Goal: Transaction & Acquisition: Purchase product/service

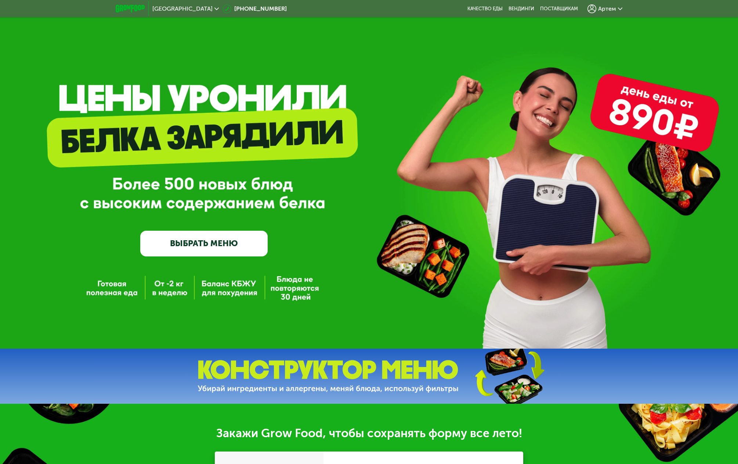
click at [615, 7] on span "Артем" at bounding box center [607, 9] width 18 height 6
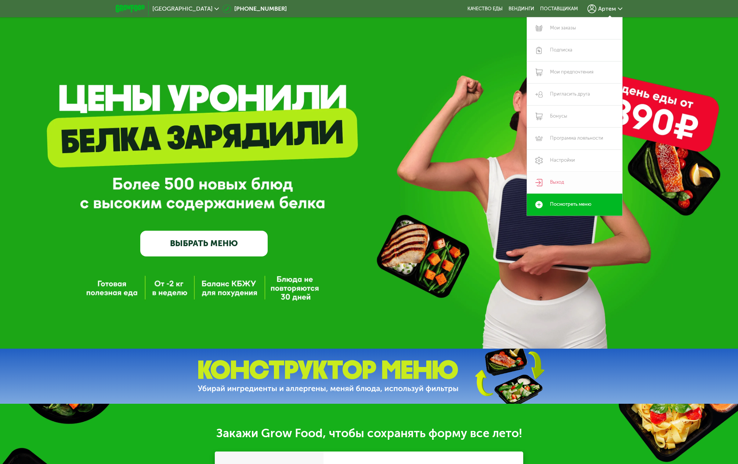
click at [559, 183] on link "Выход" at bounding box center [574, 183] width 95 height 22
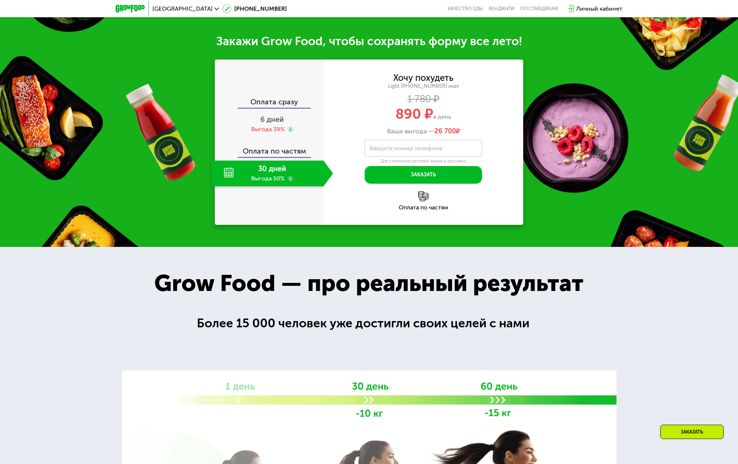
scroll to position [251, 0]
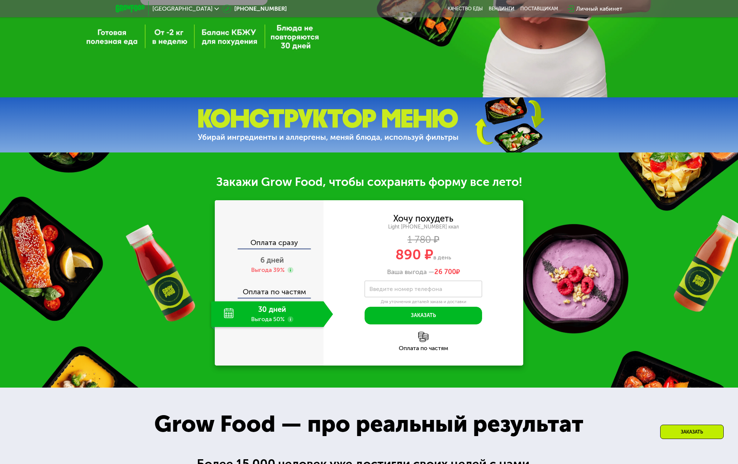
click at [281, 281] on div "Оплата сразу" at bounding box center [270, 289] width 108 height 17
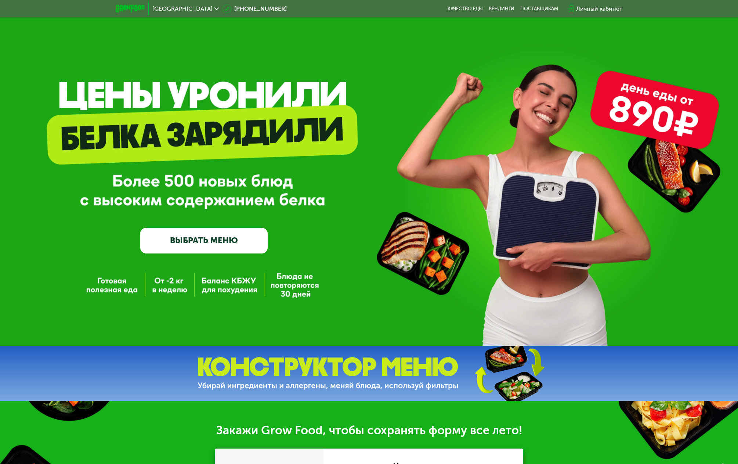
click at [243, 243] on link "ВЫБРАТЬ МЕНЮ" at bounding box center [204, 241] width 128 height 26
click at [240, 241] on link "ВЫБРАТЬ МЕНЮ" at bounding box center [204, 241] width 128 height 26
click at [220, 271] on div "GrowFood — доставка правильного питания ВЫБРАТЬ МЕНЮ" at bounding box center [369, 171] width 738 height 349
click at [366, 381] on img at bounding box center [328, 373] width 261 height 33
click at [224, 238] on link "ВЫБРАТЬ МЕНЮ" at bounding box center [204, 241] width 128 height 26
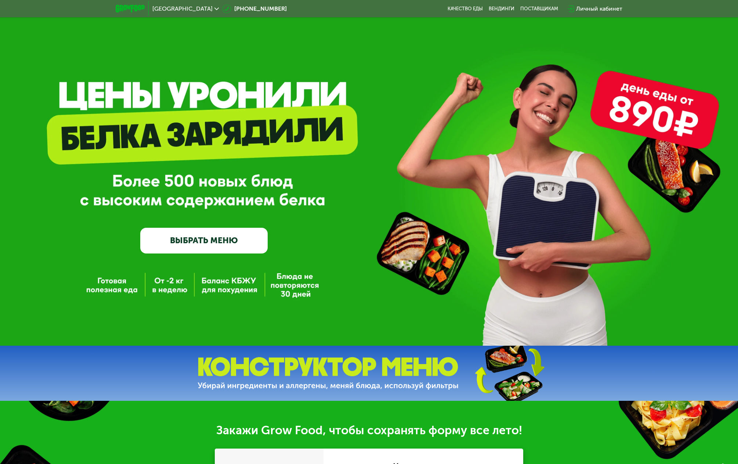
click at [224, 238] on link "ВЫБРАТЬ МЕНЮ" at bounding box center [204, 241] width 128 height 26
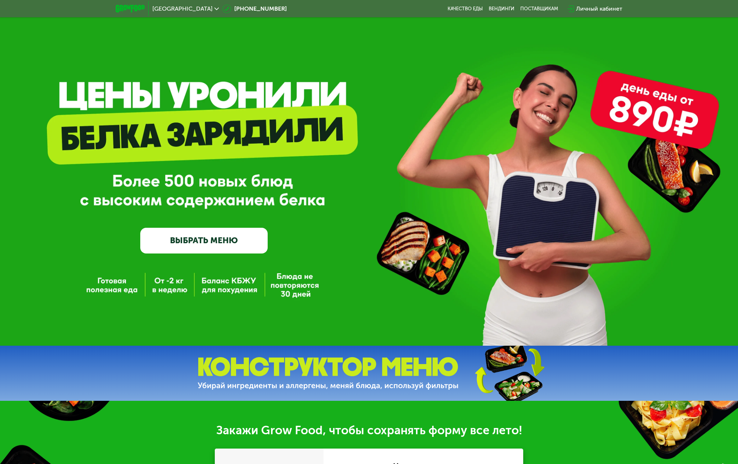
click at [225, 237] on link "ВЫБРАТЬ МЕНЮ" at bounding box center [204, 241] width 128 height 26
click at [226, 236] on link "ВЫБРАТЬ МЕНЮ" at bounding box center [204, 241] width 128 height 26
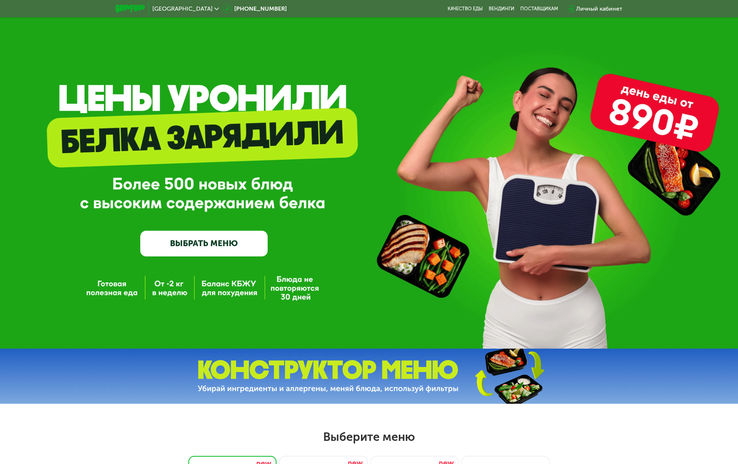
click at [205, 244] on link "ВЫБРАТЬ МЕНЮ" at bounding box center [204, 244] width 128 height 26
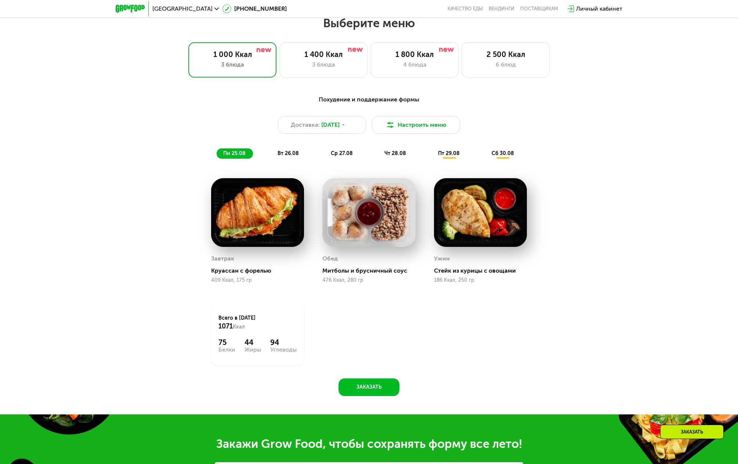
scroll to position [415, 0]
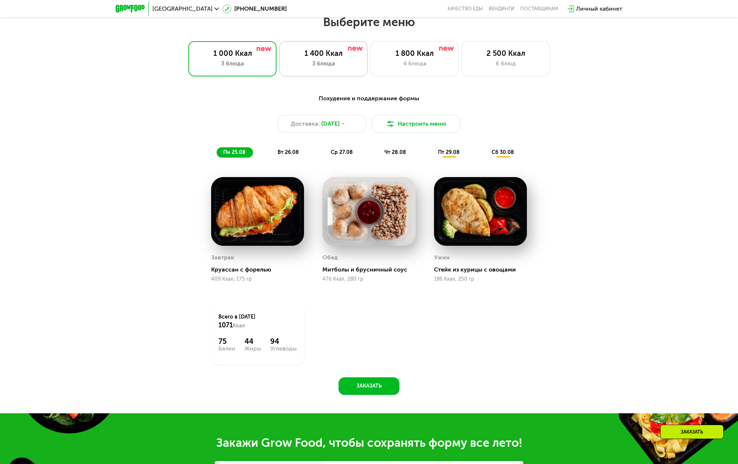
click at [322, 58] on div "1 400 Ккал" at bounding box center [323, 53] width 73 height 9
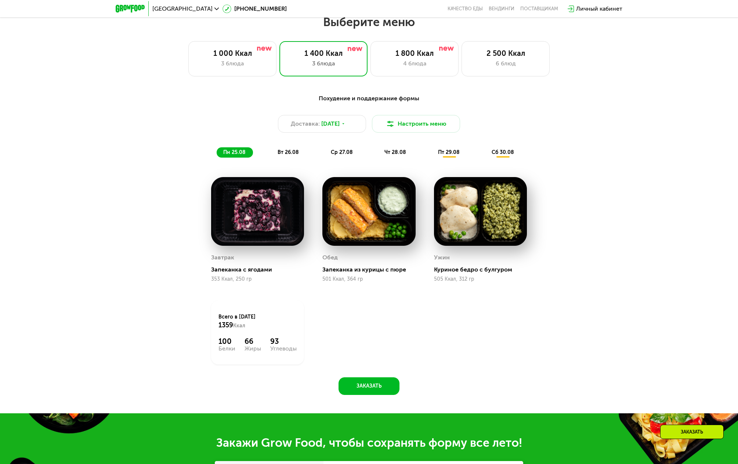
click at [293, 155] on span "вт 26.08" at bounding box center [288, 152] width 21 height 6
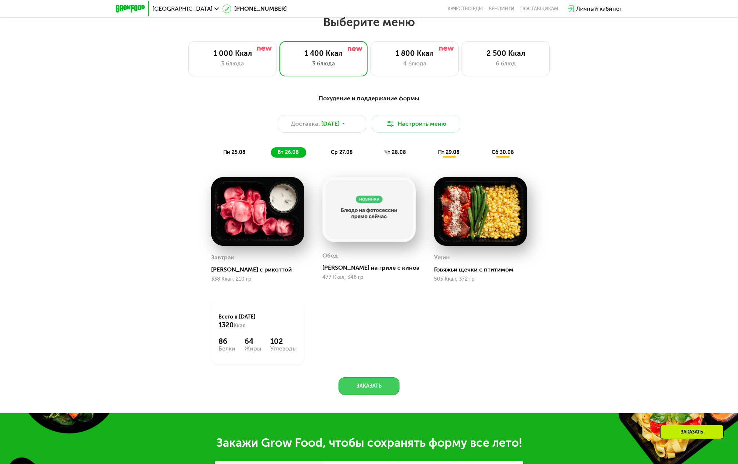
click at [369, 393] on button "Заказать" at bounding box center [369, 386] width 61 height 18
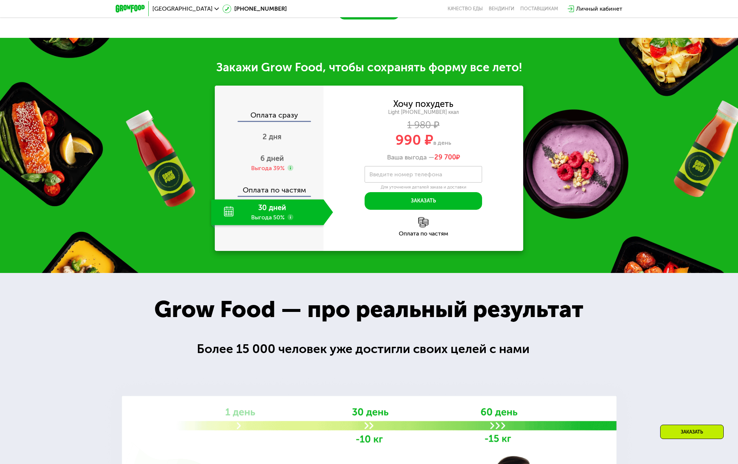
scroll to position [830, 0]
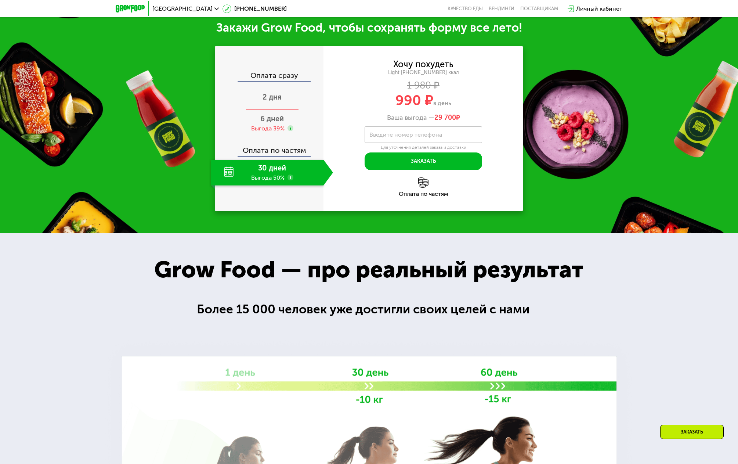
click at [268, 100] on span "2 дня" at bounding box center [272, 97] width 19 height 9
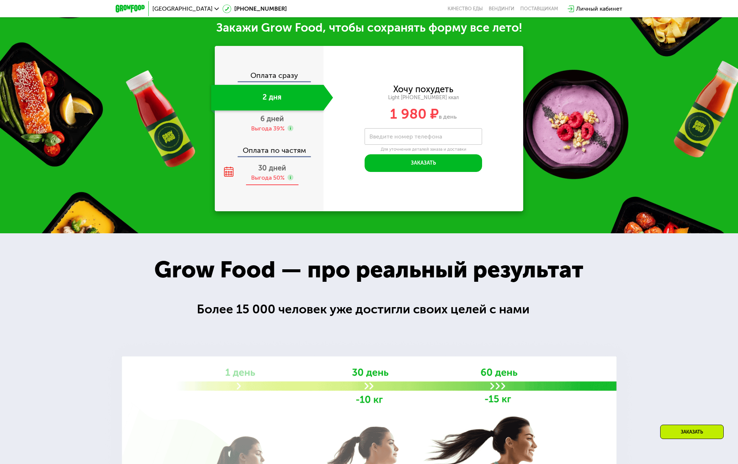
click at [292, 179] on use at bounding box center [291, 177] width 6 height 6
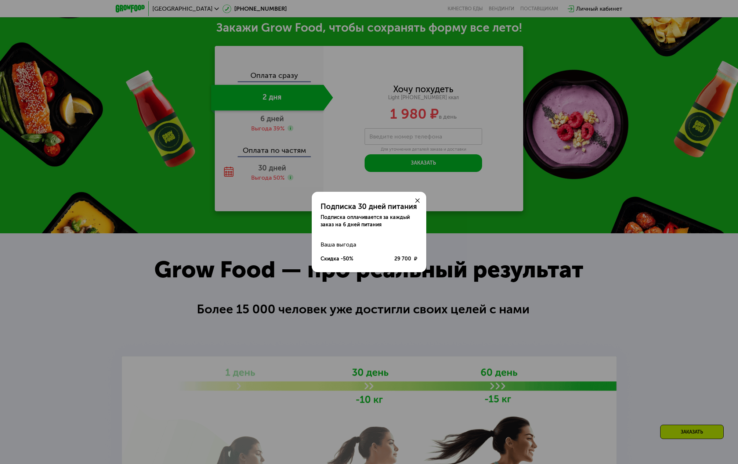
click at [417, 202] on icon at bounding box center [417, 200] width 4 height 4
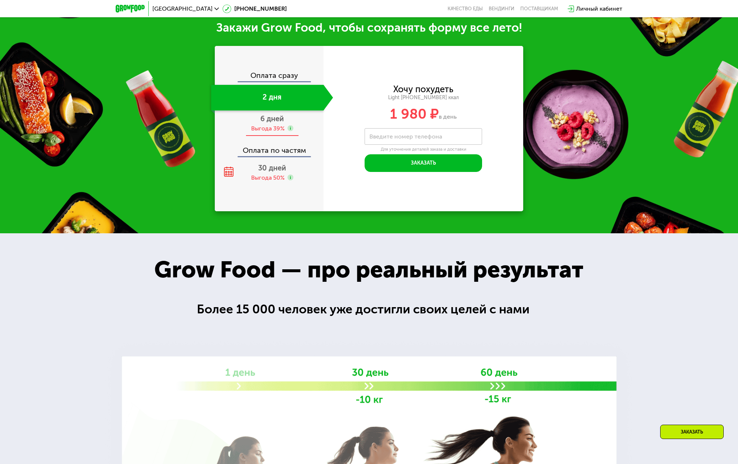
click at [274, 123] on span "6 дней" at bounding box center [272, 118] width 24 height 9
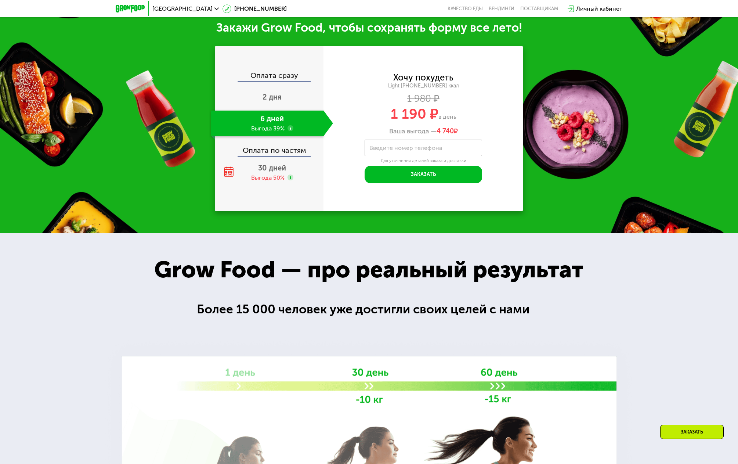
click at [291, 131] on use at bounding box center [291, 128] width 6 height 6
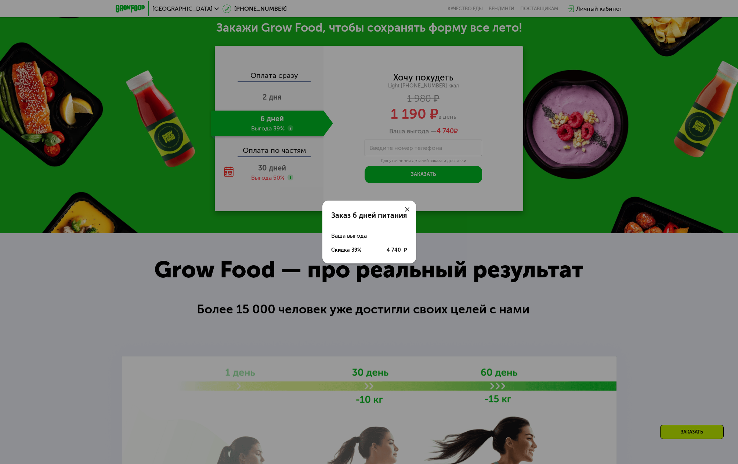
click at [406, 210] on icon at bounding box center [407, 209] width 4 height 4
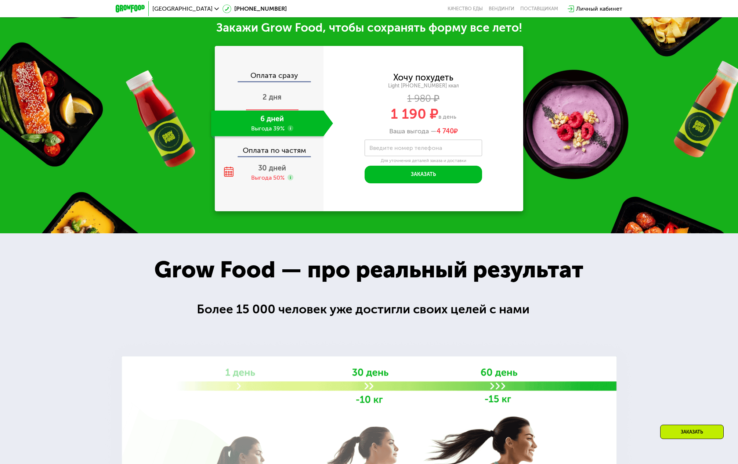
click at [288, 95] on div "2 дня" at bounding box center [272, 98] width 122 height 26
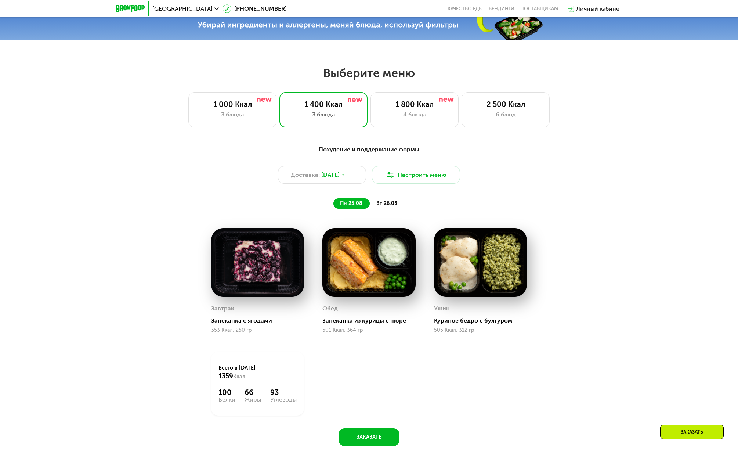
scroll to position [336, 0]
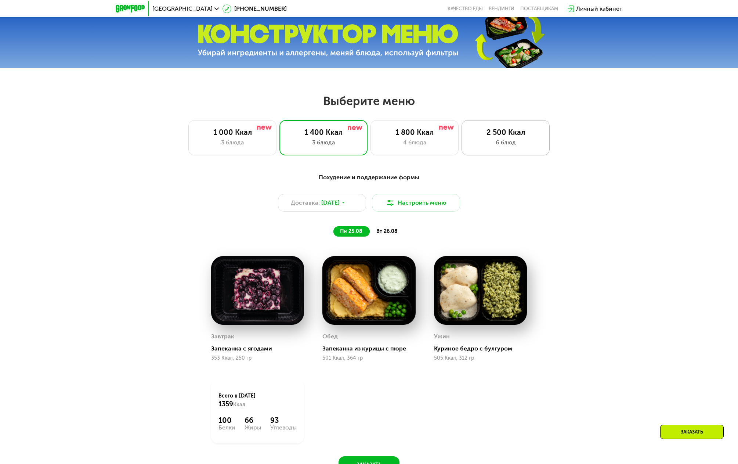
click at [498, 133] on div "2 500 Ккал" at bounding box center [505, 132] width 73 height 9
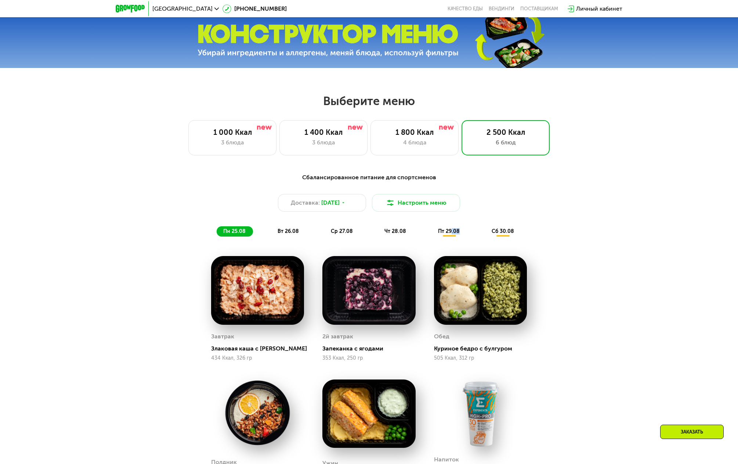
click at [450, 241] on div "Сбалансированное питание для спортсменов Доставка: [DATE] Настроить меню пн 25.…" at bounding box center [369, 205] width 444 height 72
click at [450, 234] on span "пт 29.08" at bounding box center [449, 231] width 22 height 6
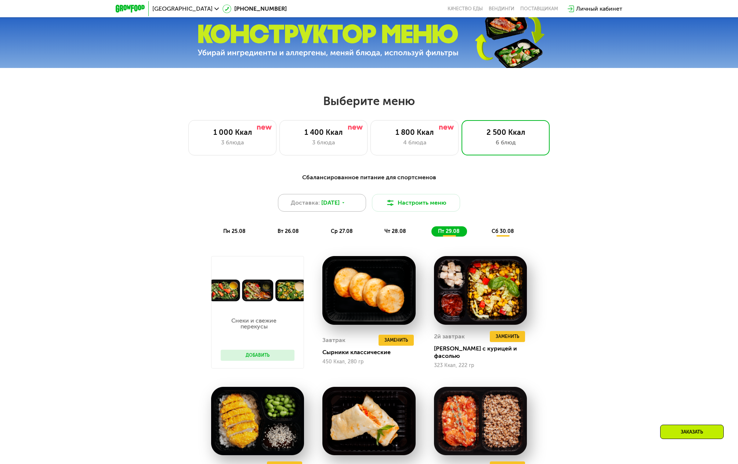
click at [351, 209] on div "Доставка: [DATE]" at bounding box center [322, 203] width 88 height 18
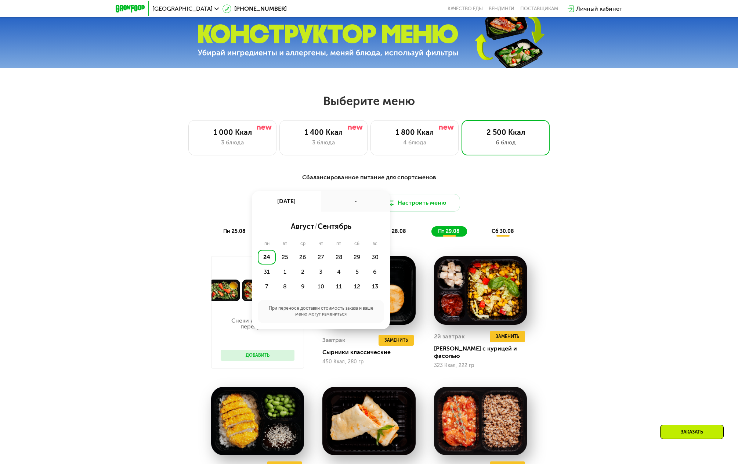
click at [538, 205] on div "Доставка: [DATE] авг, вс - август / сентябрь пн вт ср чт пт сб вс 24 25 26 27 2…" at bounding box center [369, 203] width 435 height 18
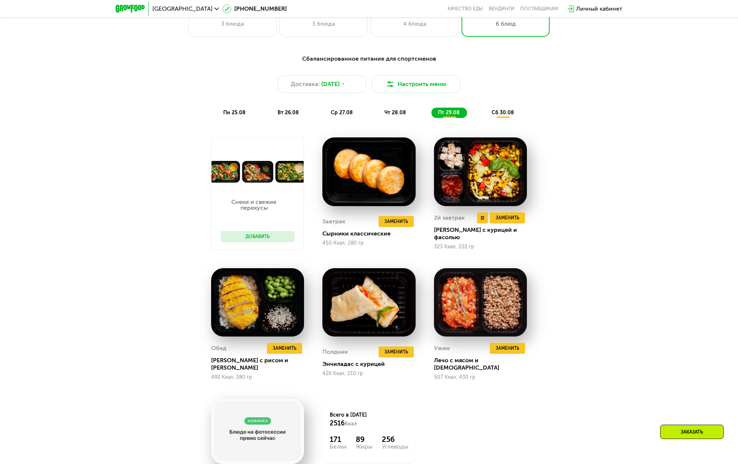
scroll to position [456, 0]
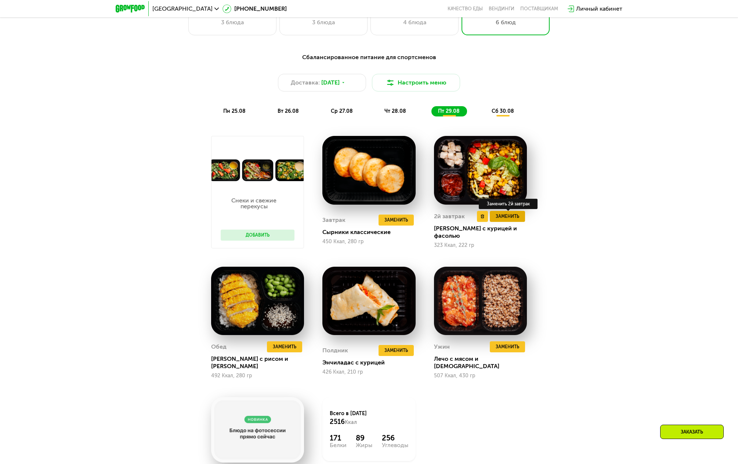
click at [506, 220] on span "Заменить" at bounding box center [508, 216] width 24 height 7
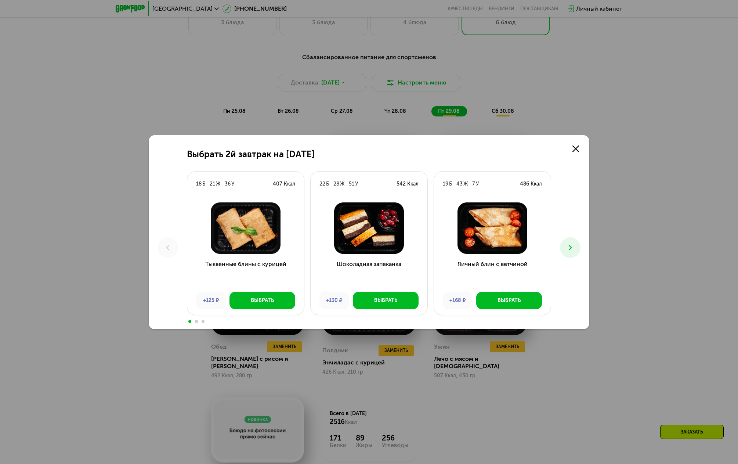
click at [569, 249] on use at bounding box center [570, 247] width 3 height 5
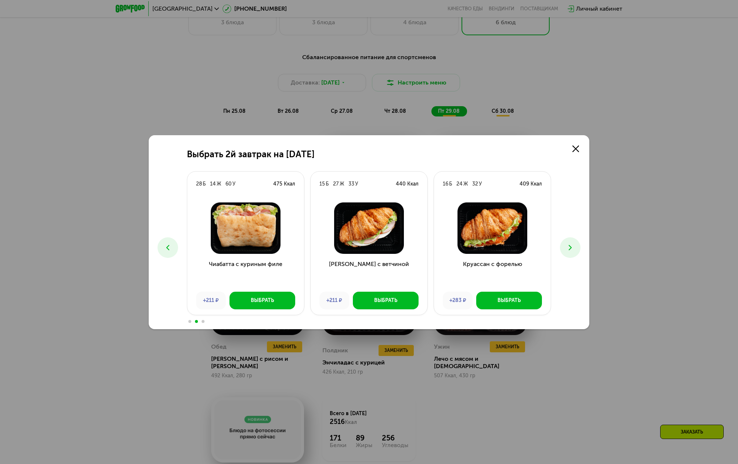
click at [569, 249] on use at bounding box center [570, 247] width 3 height 5
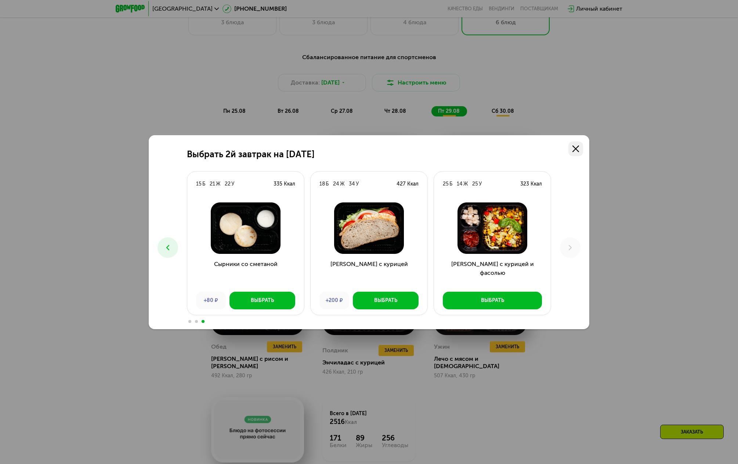
click at [578, 146] on use at bounding box center [576, 148] width 7 height 7
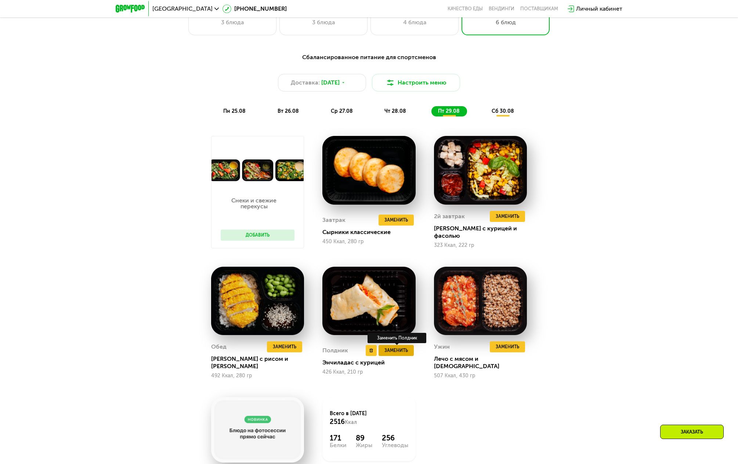
click at [397, 347] on span "Заменить" at bounding box center [397, 350] width 24 height 7
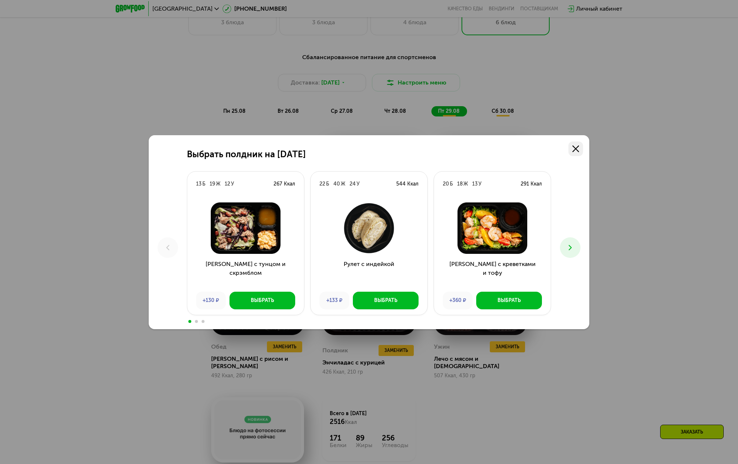
click at [573, 151] on use at bounding box center [576, 148] width 7 height 7
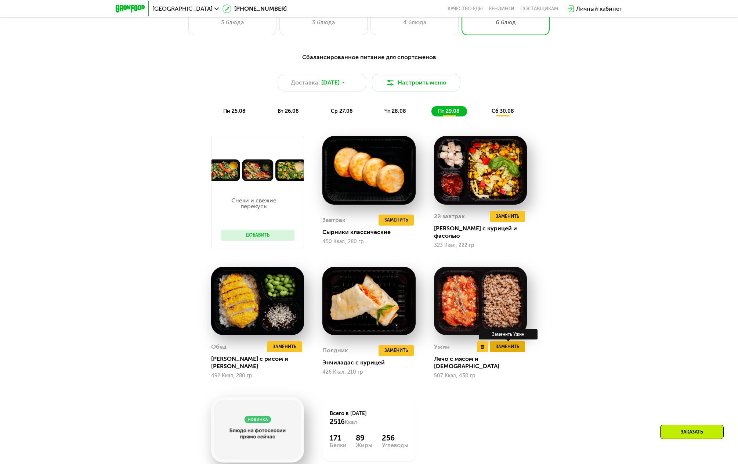
click at [511, 347] on span "Заменить" at bounding box center [508, 346] width 24 height 7
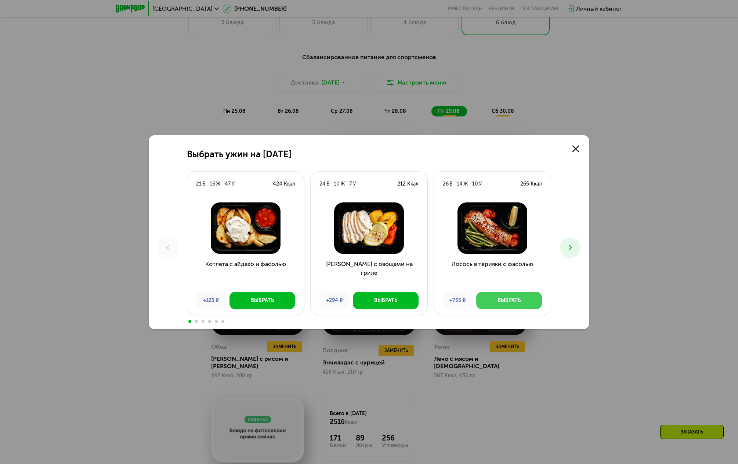
click at [512, 300] on div "Выбрать" at bounding box center [509, 300] width 23 height 7
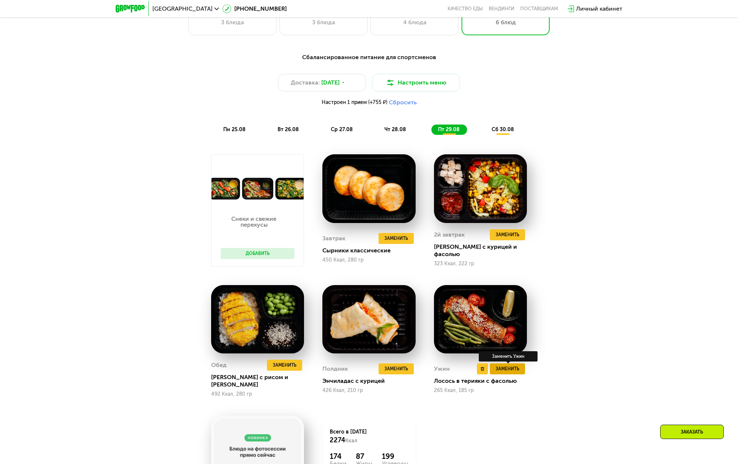
click at [519, 365] on span "Заменить" at bounding box center [508, 368] width 24 height 7
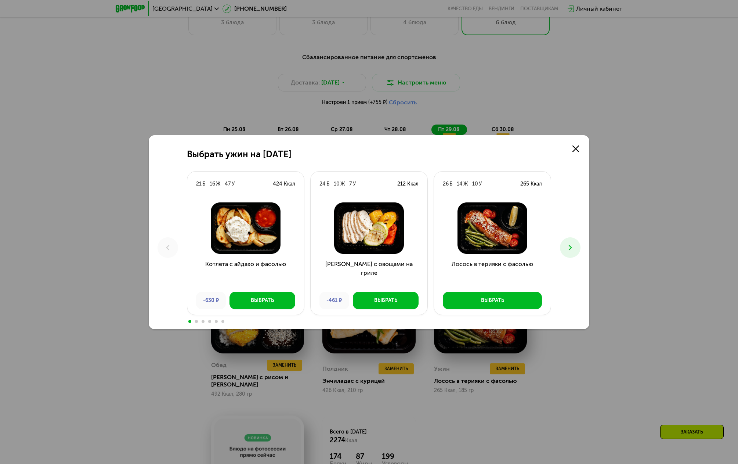
click at [573, 252] on button at bounding box center [570, 247] width 21 height 21
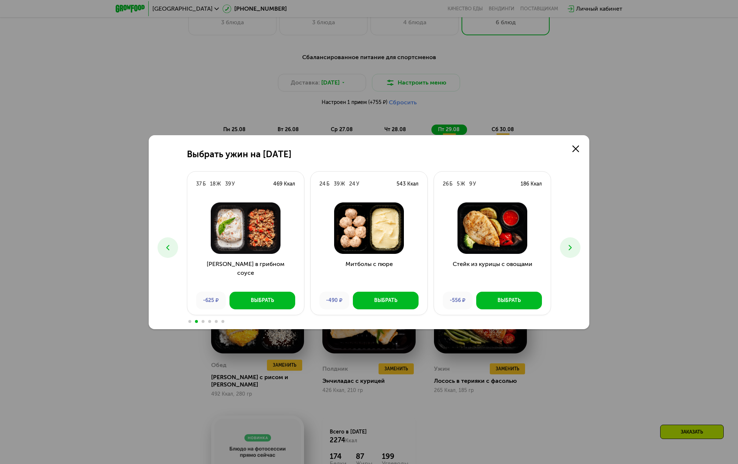
click at [573, 251] on icon at bounding box center [570, 247] width 9 height 9
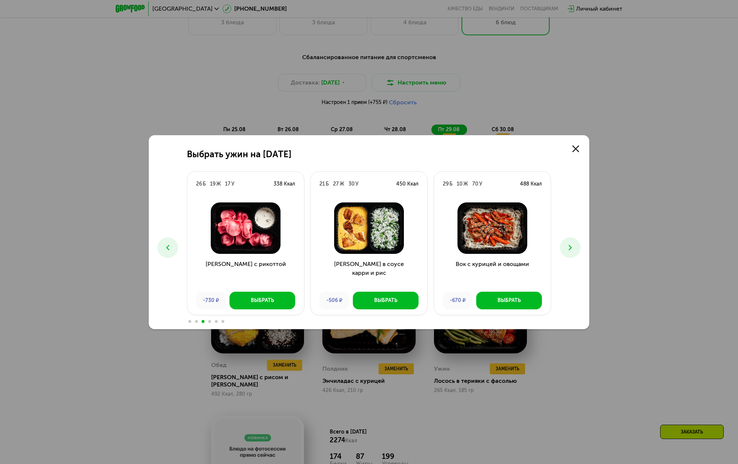
click at [573, 251] on icon at bounding box center [570, 247] width 9 height 9
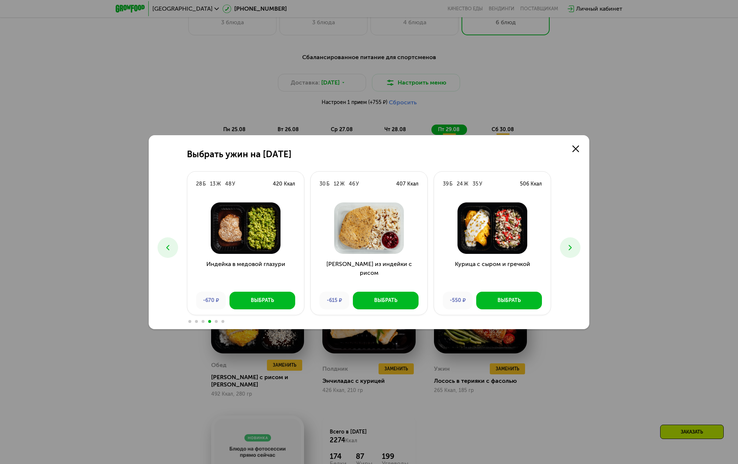
click at [166, 248] on icon at bounding box center [167, 247] width 9 height 9
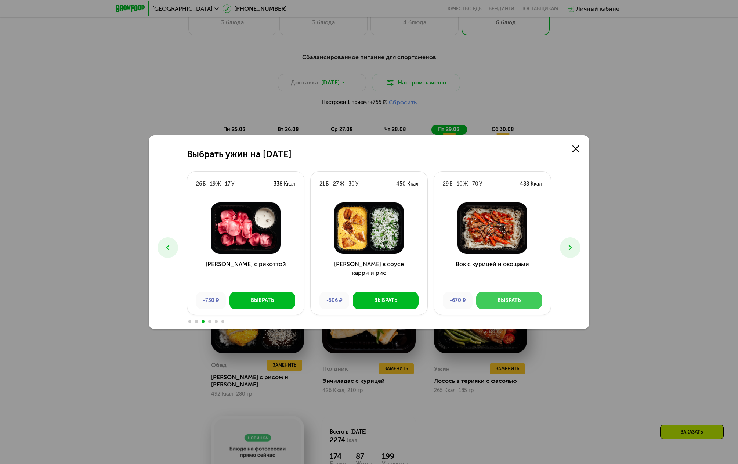
click at [524, 303] on button "Выбрать" at bounding box center [509, 301] width 66 height 18
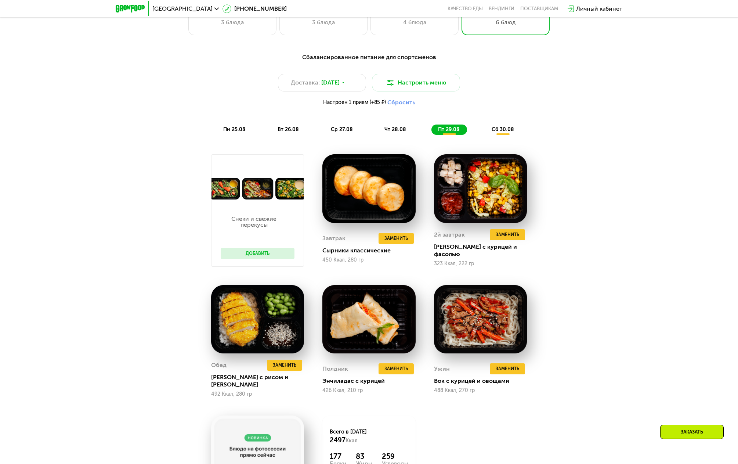
click at [278, 255] on button "Добавить" at bounding box center [258, 253] width 74 height 11
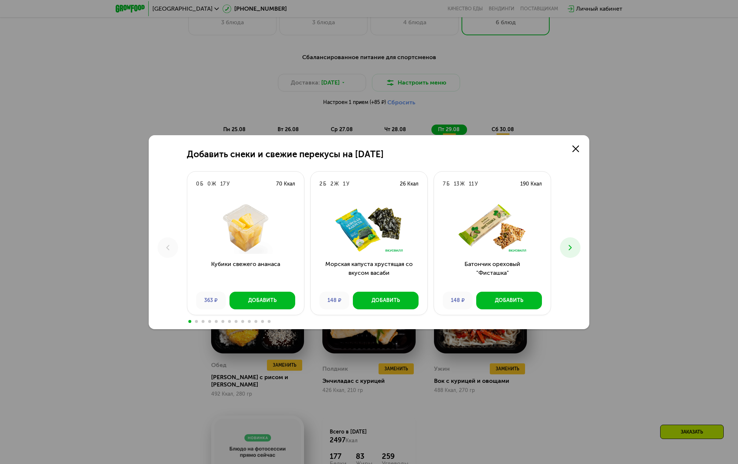
click at [271, 320] on div at bounding box center [369, 321] width 364 height 6
click at [270, 320] on span at bounding box center [269, 321] width 3 height 3
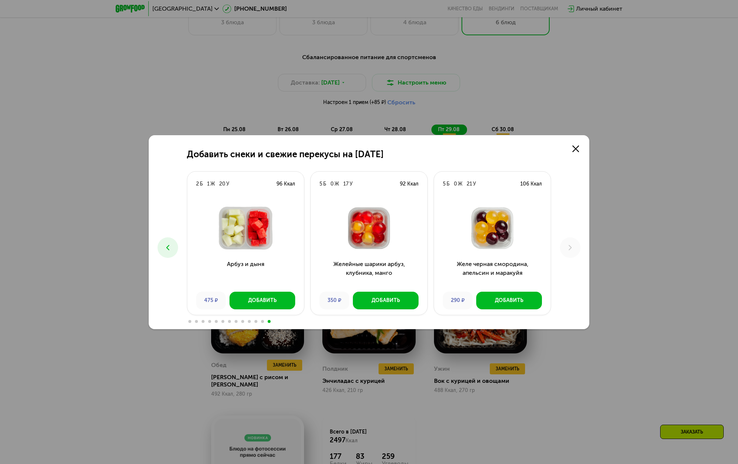
click at [263, 321] on span at bounding box center [262, 321] width 3 height 3
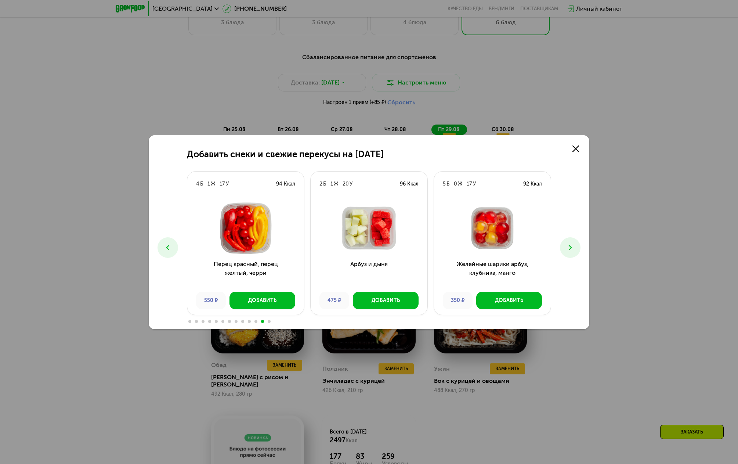
click at [256, 321] on span at bounding box center [255, 321] width 3 height 3
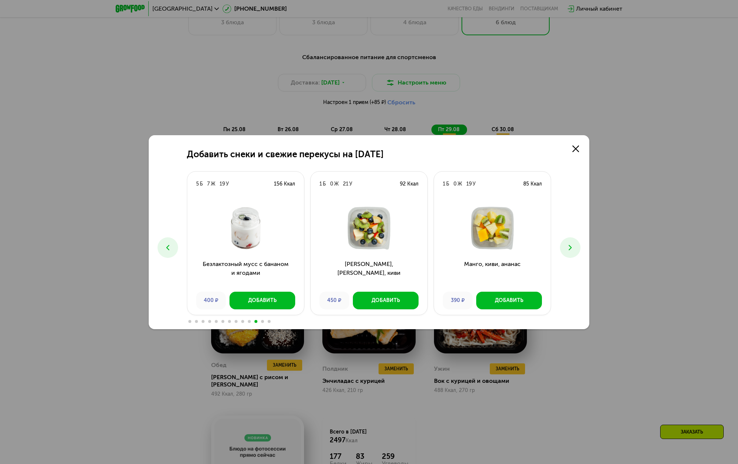
click at [249, 321] on span at bounding box center [249, 321] width 3 height 3
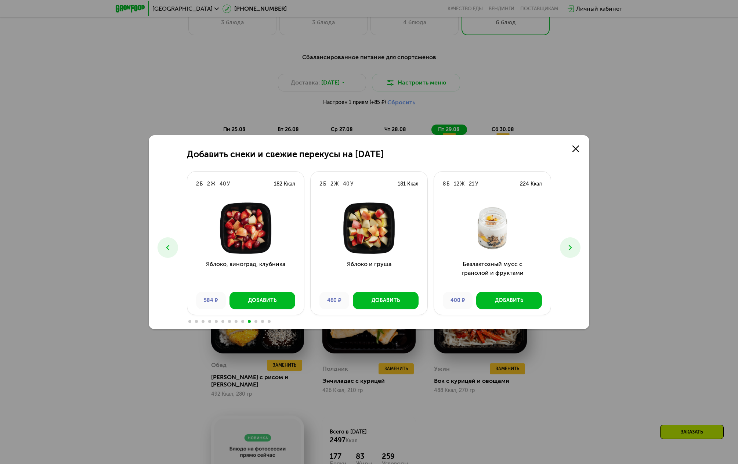
click at [242, 321] on span at bounding box center [242, 321] width 3 height 3
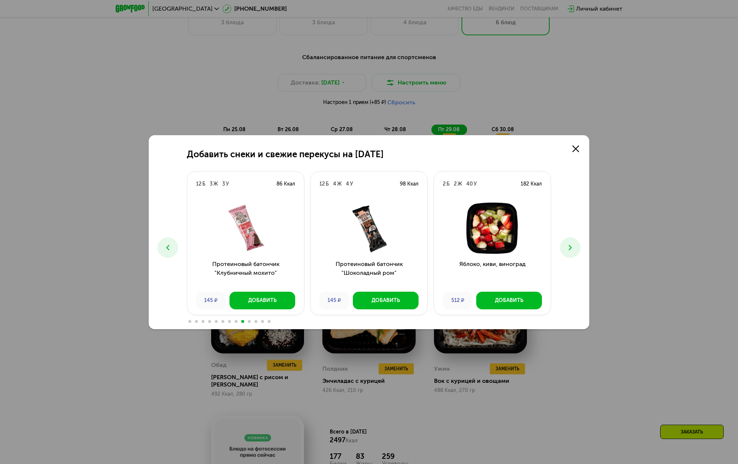
click at [235, 322] on span at bounding box center [236, 321] width 3 height 3
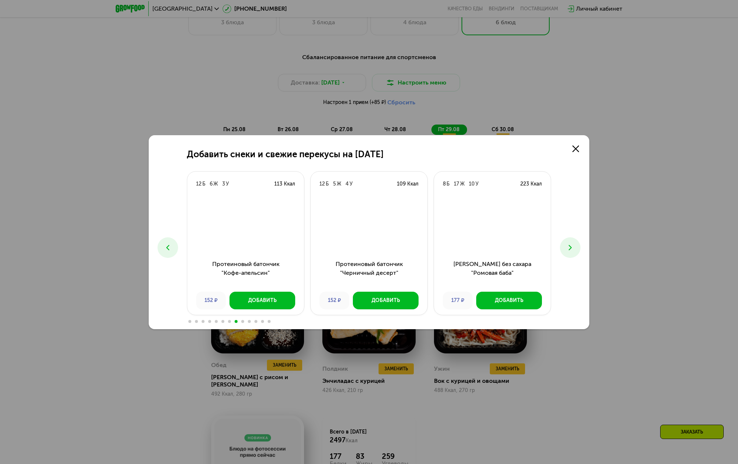
click at [228, 321] on span at bounding box center [229, 321] width 3 height 3
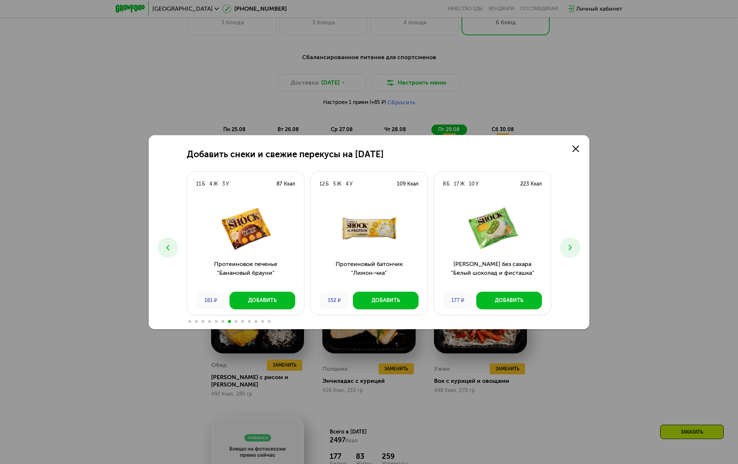
click at [220, 321] on div at bounding box center [369, 321] width 364 height 6
click at [222, 321] on span at bounding box center [222, 321] width 3 height 3
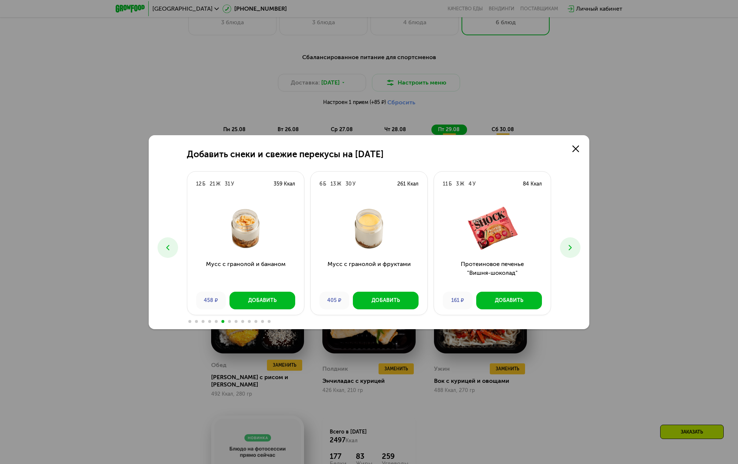
click at [218, 321] on div at bounding box center [369, 321] width 364 height 6
click at [220, 321] on div at bounding box center [369, 321] width 364 height 6
click at [216, 321] on span at bounding box center [216, 321] width 3 height 3
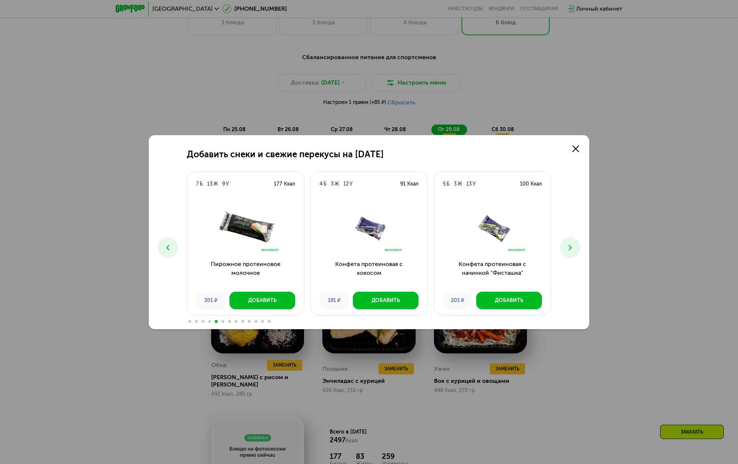
click at [210, 321] on span at bounding box center [209, 321] width 3 height 3
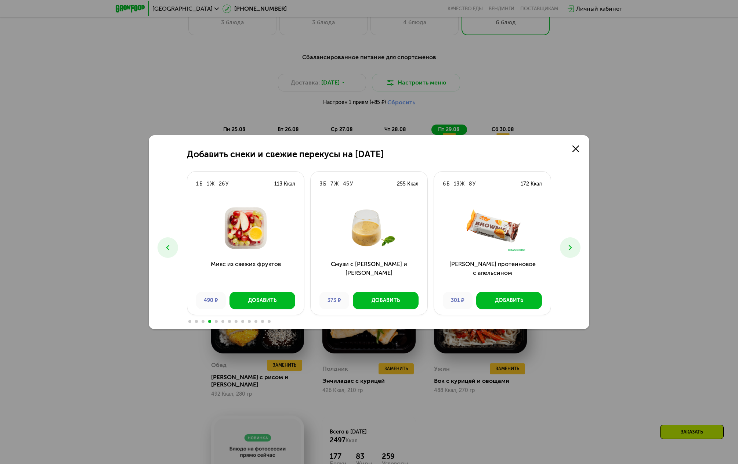
click at [204, 321] on div at bounding box center [369, 321] width 364 height 6
click at [204, 321] on span at bounding box center [203, 321] width 3 height 3
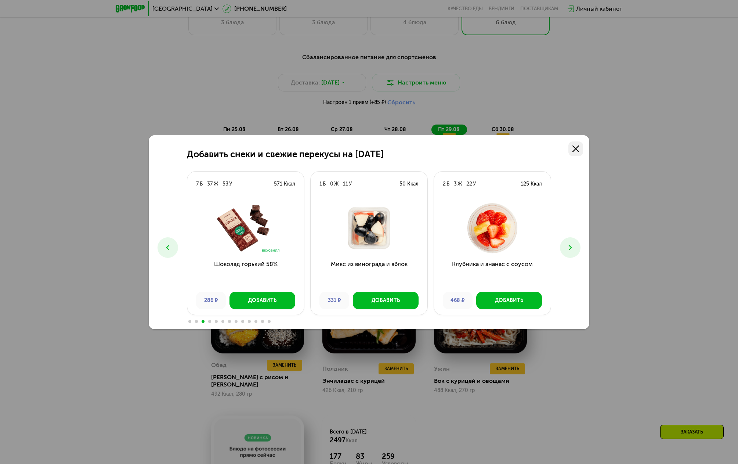
click at [580, 149] on link at bounding box center [575, 148] width 15 height 15
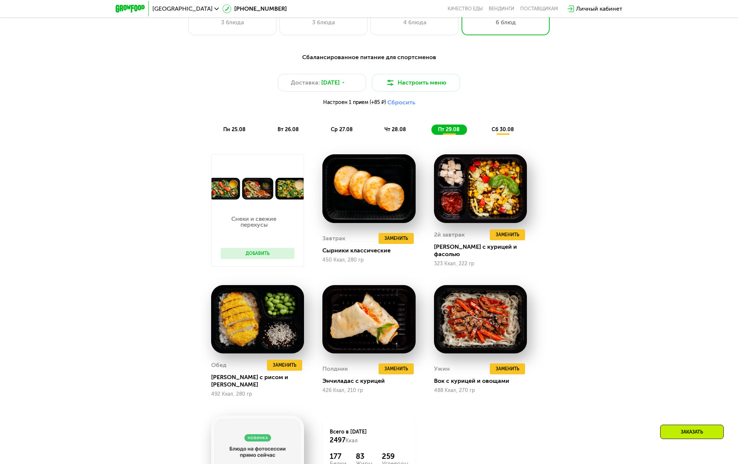
click at [581, 257] on div "Сбалансированное питание для спортсменов Доставка: [DATE] Настроить меню Настро…" at bounding box center [369, 297] width 452 height 499
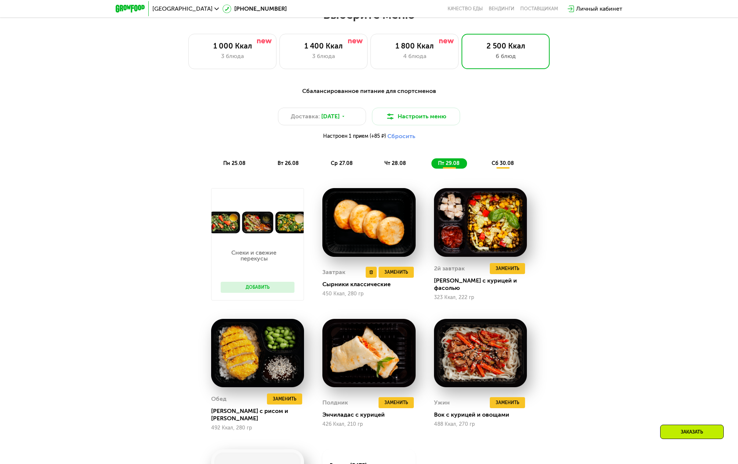
scroll to position [393, 0]
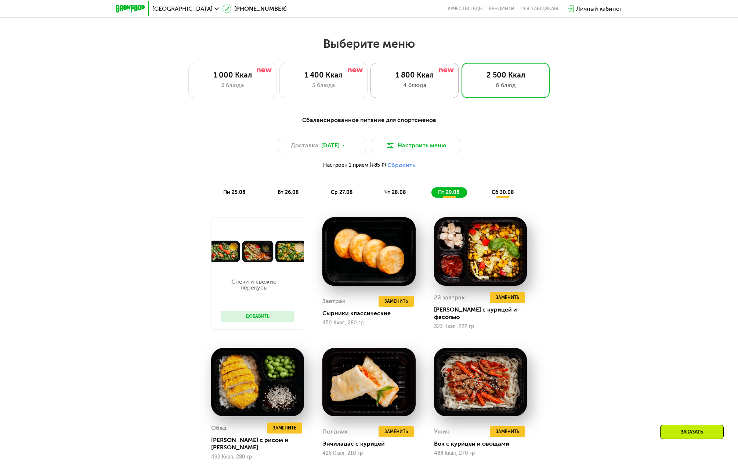
click at [462, 83] on div "1 800 Ккал 4 блюда" at bounding box center [506, 80] width 88 height 35
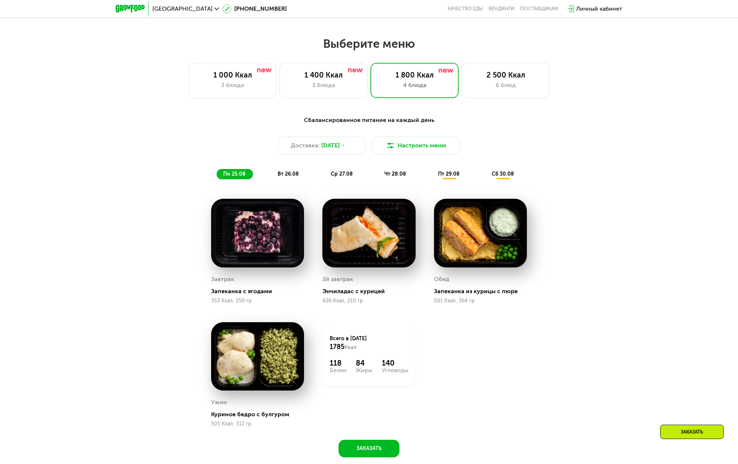
click at [443, 176] on span "пт 29.08" at bounding box center [449, 174] width 22 height 6
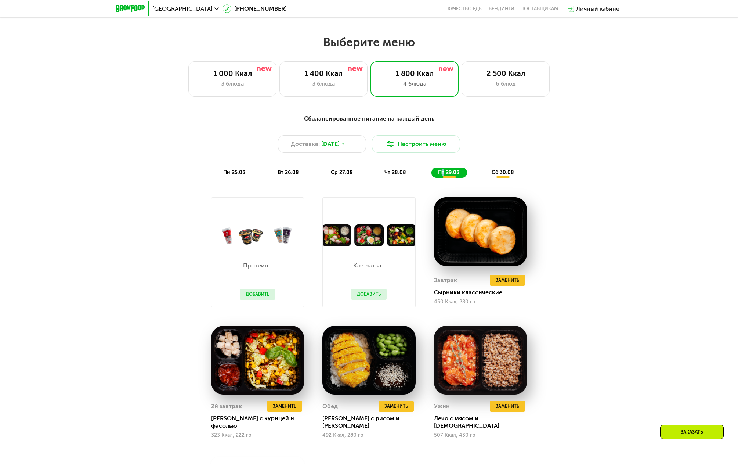
scroll to position [396, 0]
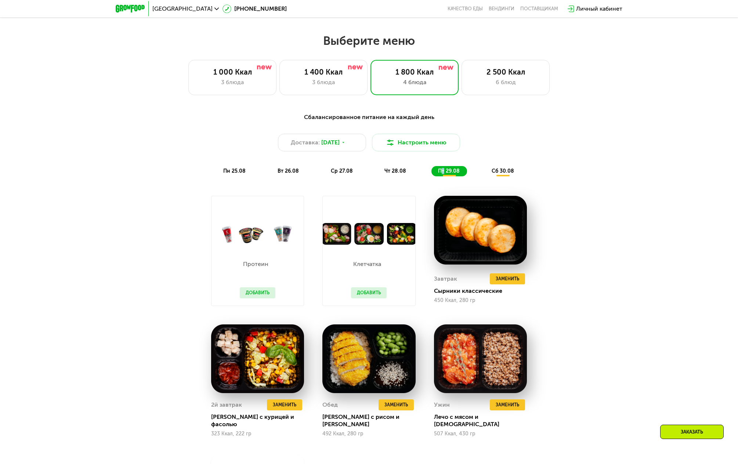
click at [372, 296] on button "Добавить" at bounding box center [369, 292] width 36 height 11
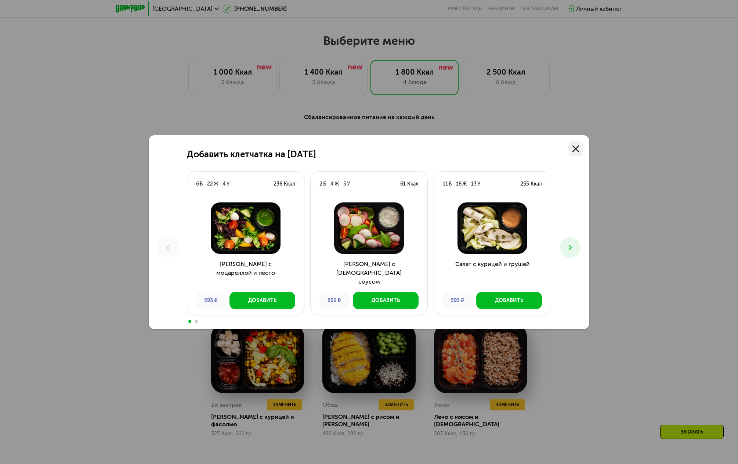
click at [574, 145] on link at bounding box center [575, 148] width 15 height 15
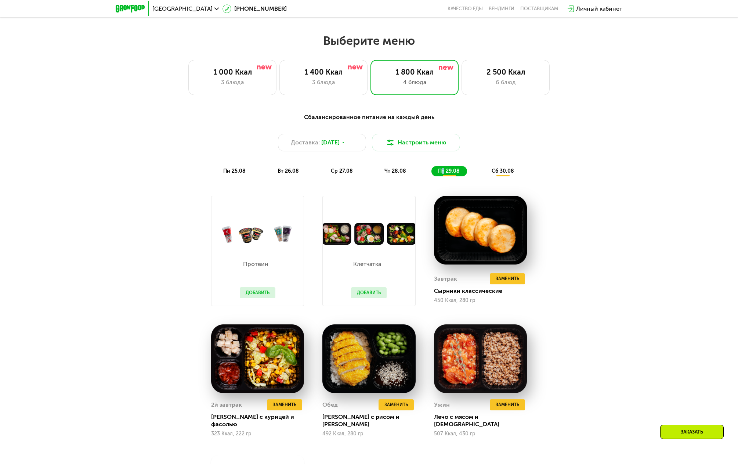
click at [365, 293] on button "Добавить" at bounding box center [369, 292] width 36 height 11
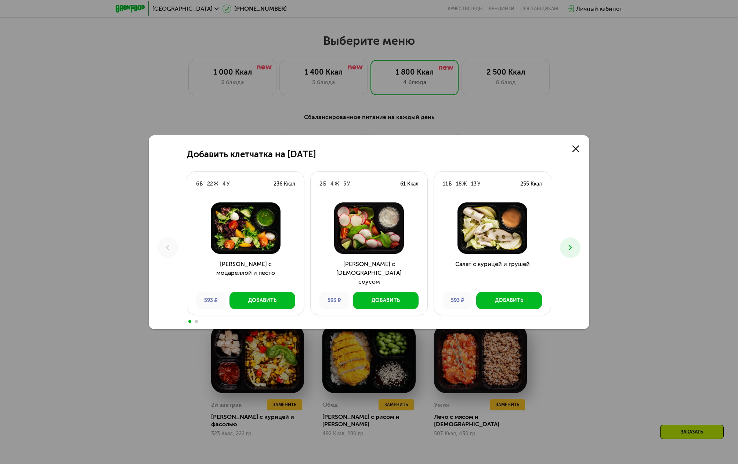
click at [578, 248] on button at bounding box center [570, 247] width 21 height 21
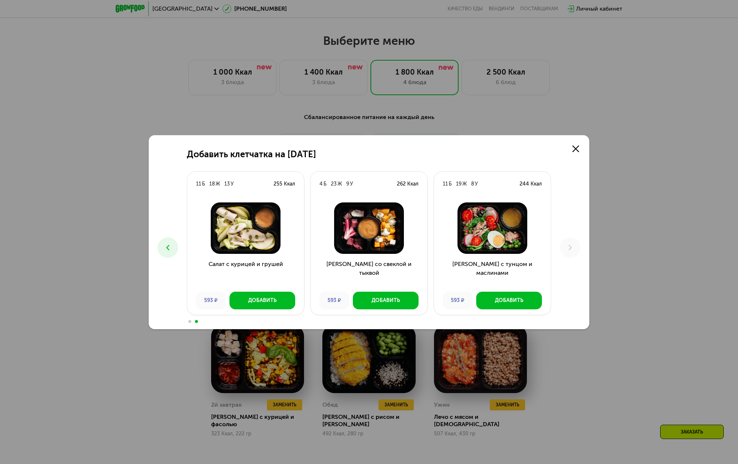
click at [165, 247] on icon at bounding box center [167, 247] width 9 height 9
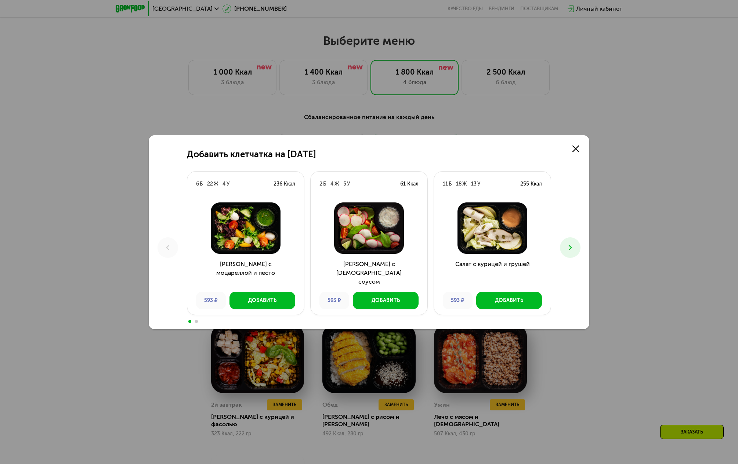
click at [584, 150] on div "Добавить клетчатка на [DATE] 6 Б 22 Ж 4 У 236 Ккал Салат с моцареллой и песто 5…" at bounding box center [369, 232] width 441 height 194
click at [577, 149] on use at bounding box center [576, 148] width 7 height 7
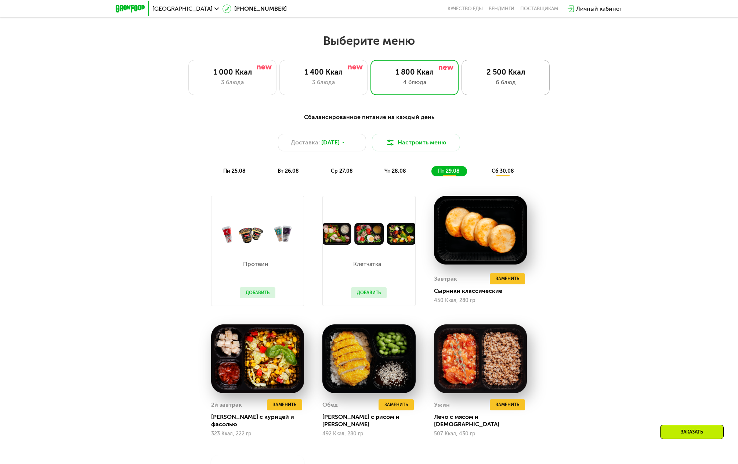
click at [495, 75] on div "2 500 Ккал" at bounding box center [505, 72] width 73 height 9
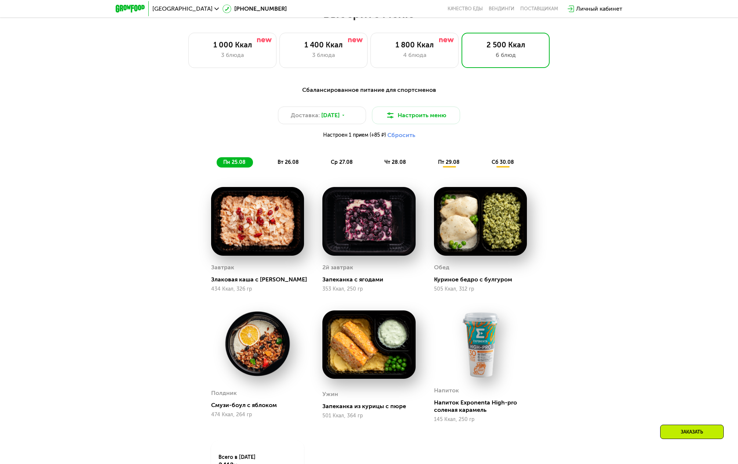
scroll to position [425, 0]
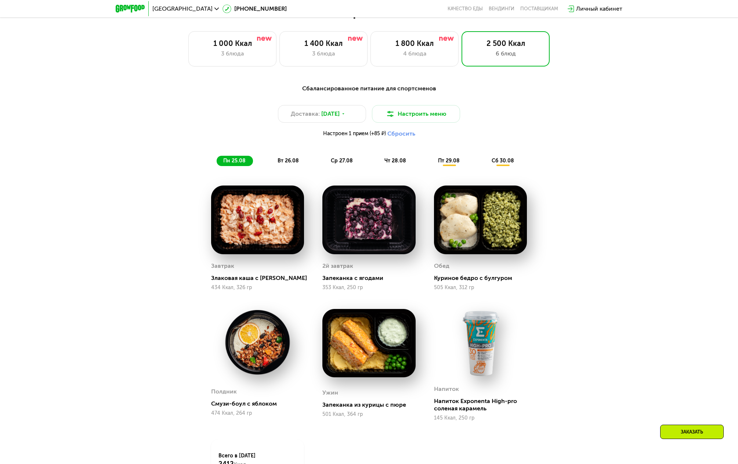
click at [458, 169] on div "Сбалансированное питание для спортсменов Доставка: [DATE] Настроить меню Настро…" at bounding box center [369, 125] width 444 height 91
click at [453, 164] on span "пт 29.08" at bounding box center [449, 161] width 22 height 6
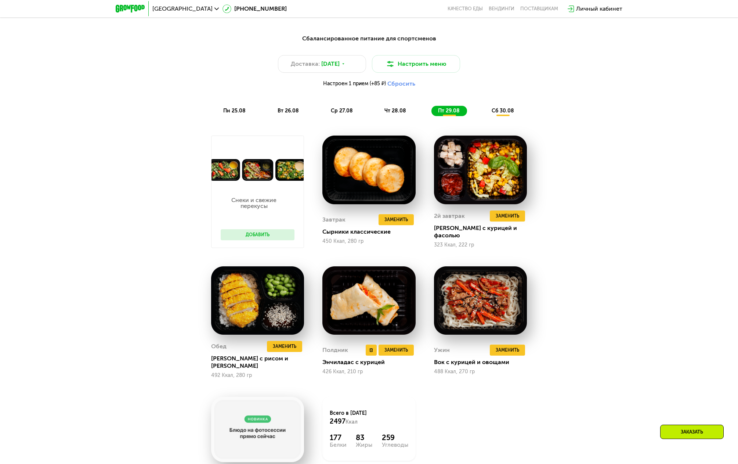
scroll to position [473, 0]
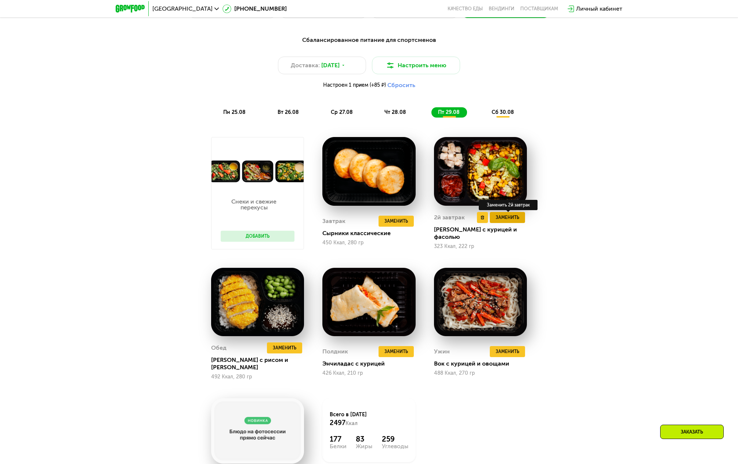
click at [508, 219] on span "Заменить" at bounding box center [508, 217] width 24 height 7
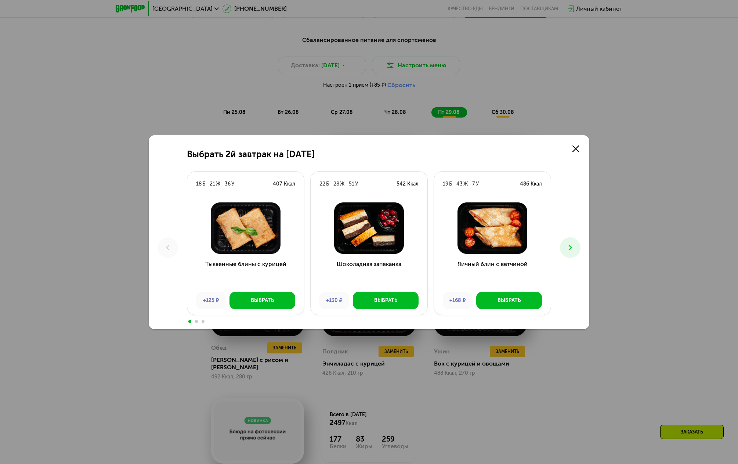
click at [576, 248] on button at bounding box center [570, 247] width 21 height 21
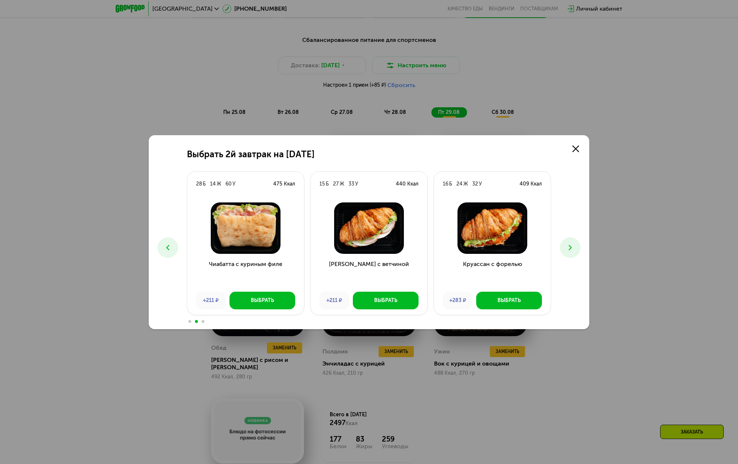
click at [576, 248] on button at bounding box center [570, 247] width 21 height 21
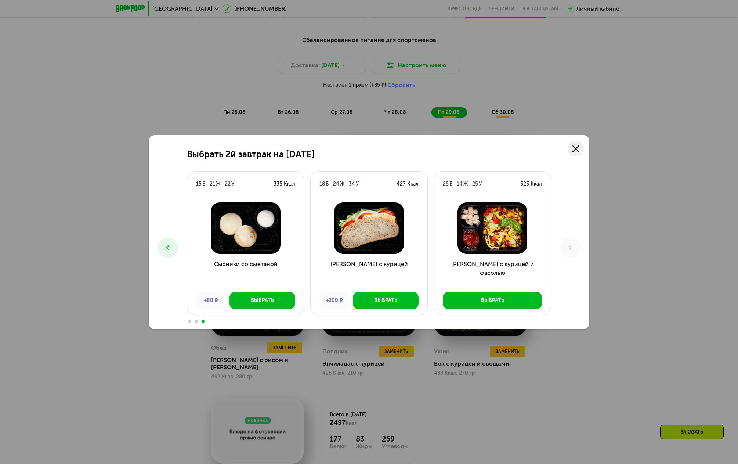
click at [581, 148] on link at bounding box center [575, 148] width 15 height 15
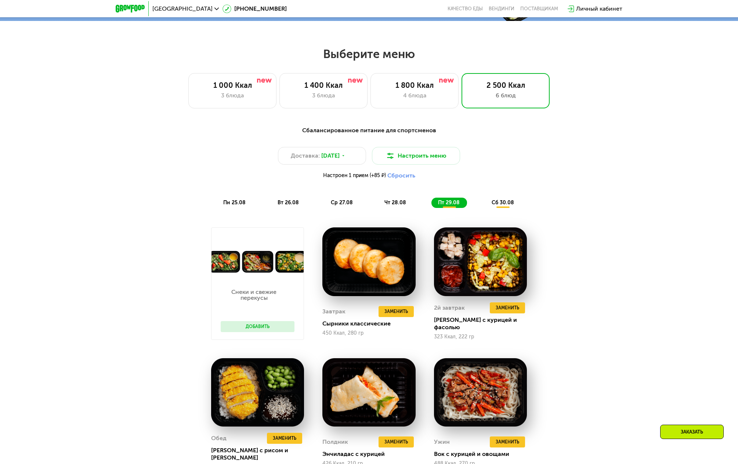
scroll to position [340, 0]
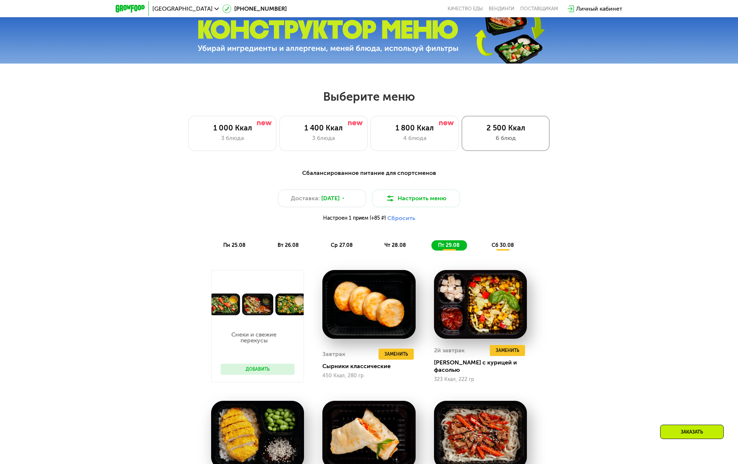
click at [502, 127] on div "2 500 Ккал" at bounding box center [505, 127] width 73 height 9
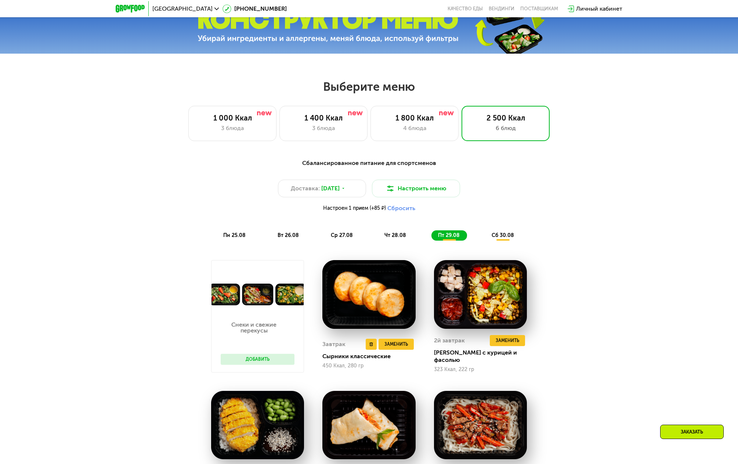
scroll to position [351, 0]
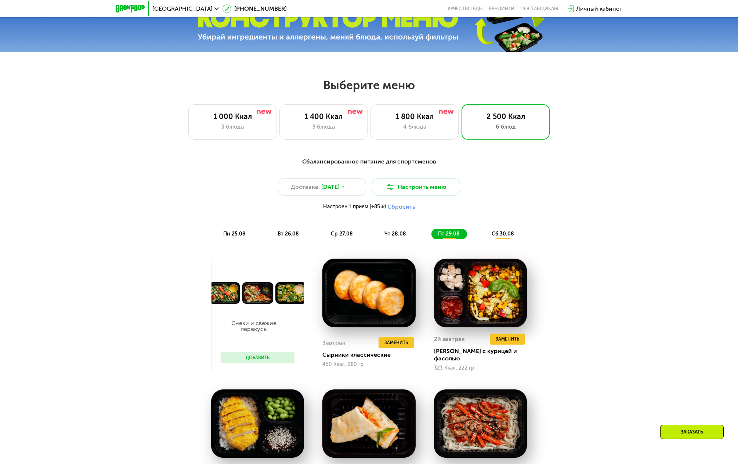
click at [398, 209] on button "Сбросить" at bounding box center [401, 206] width 28 height 7
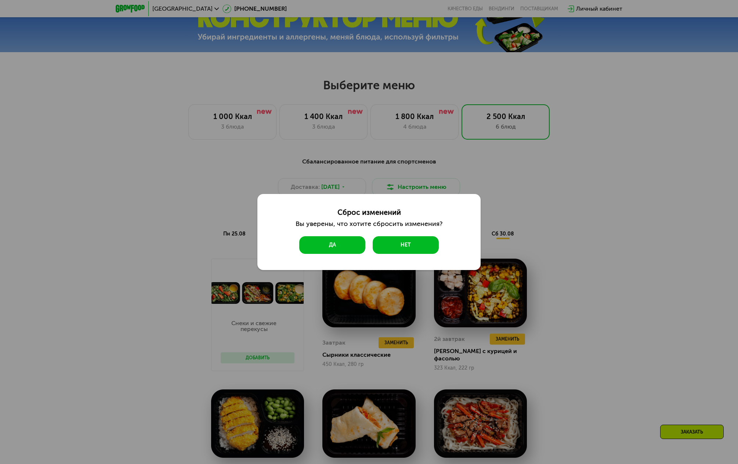
click at [324, 244] on button "Да" at bounding box center [332, 245] width 66 height 18
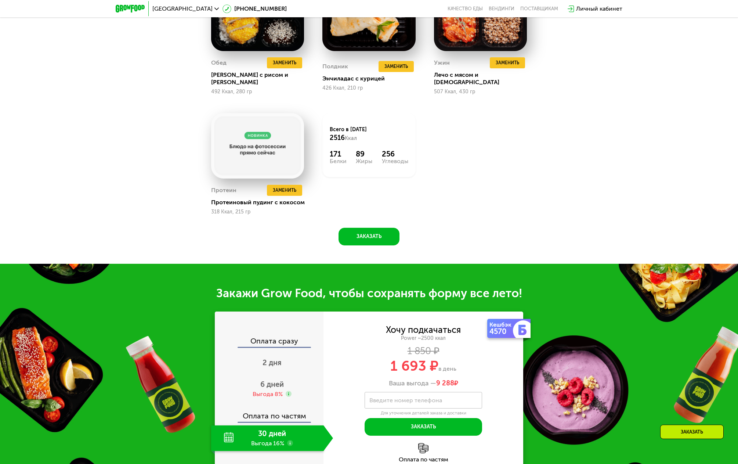
scroll to position [761, 0]
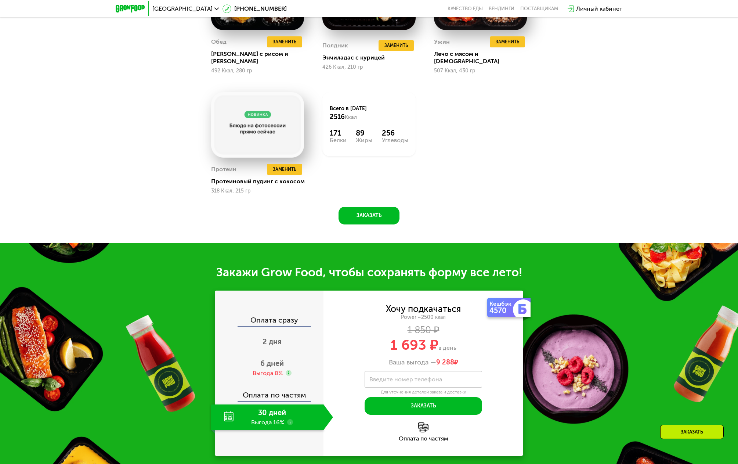
click at [275, 411] on div "30 дней Выгода 16%" at bounding box center [267, 417] width 112 height 26
click at [289, 419] on use at bounding box center [290, 422] width 6 height 6
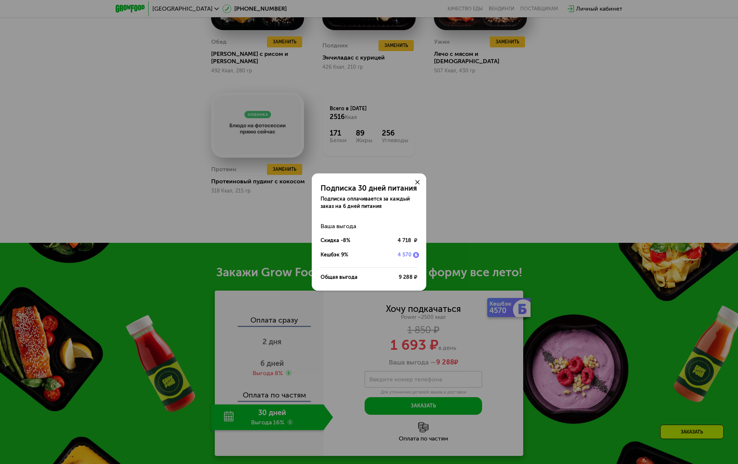
click at [418, 181] on icon at bounding box center [417, 182] width 4 height 4
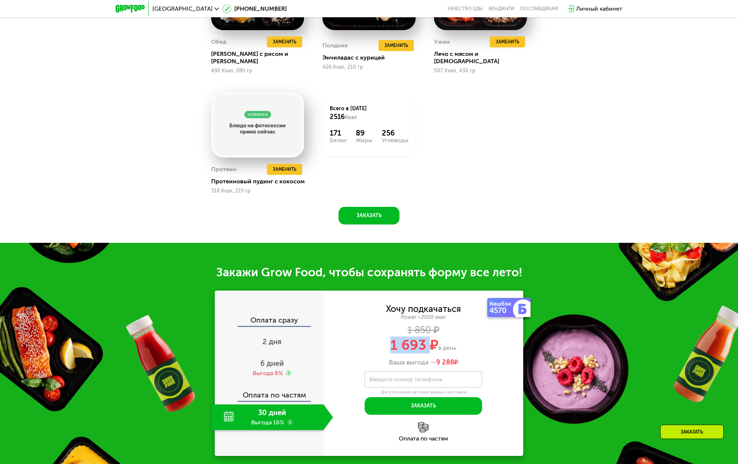
drag, startPoint x: 391, startPoint y: 337, endPoint x: 431, endPoint y: 337, distance: 39.3
click at [431, 337] on span "1 693 ₽" at bounding box center [414, 344] width 48 height 17
click at [435, 337] on span "1 693 ₽" at bounding box center [414, 344] width 48 height 17
click at [0, 0] on div "Снеки и свежие перекусы Добавить Завтрак Удалить Завтрак Заменить Заменить Завт…" at bounding box center [0, 0] width 0 height 0
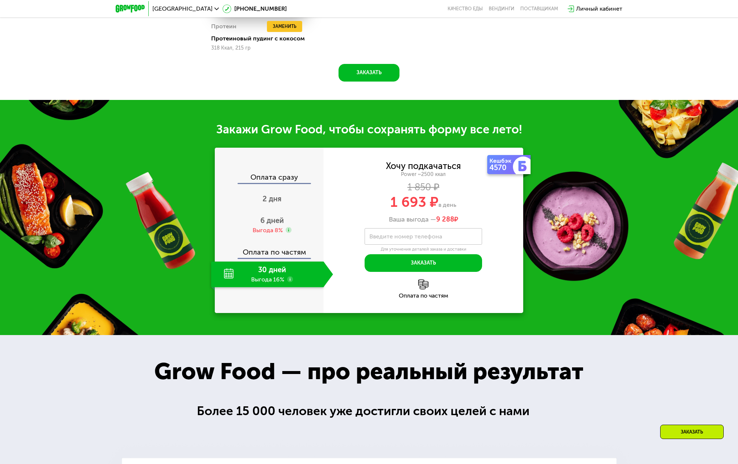
scroll to position [739, 0]
